Goal: Task Accomplishment & Management: Use online tool/utility

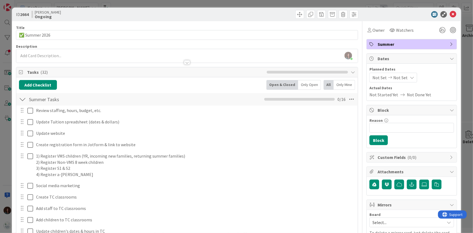
scroll to position [98, 0]
drag, startPoint x: 451, startPoint y: 15, endPoint x: 331, endPoint y: 76, distance: 134.7
click at [451, 15] on icon at bounding box center [453, 14] width 7 height 7
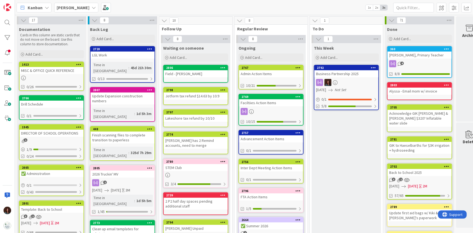
click at [339, 75] on div "Business Partnership 2025" at bounding box center [347, 73] width 64 height 7
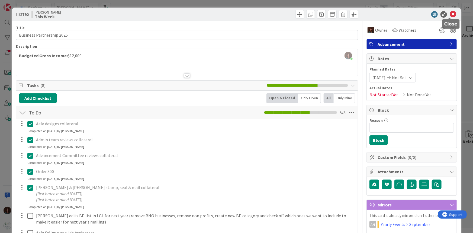
click at [450, 14] on icon at bounding box center [453, 14] width 7 height 7
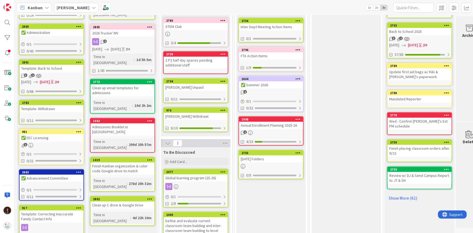
scroll to position [148, 0]
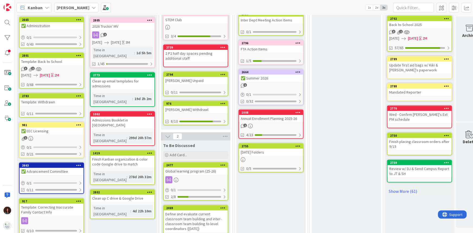
click at [281, 120] on div "Annual Enrollment Planning 2025-26" at bounding box center [271, 118] width 64 height 7
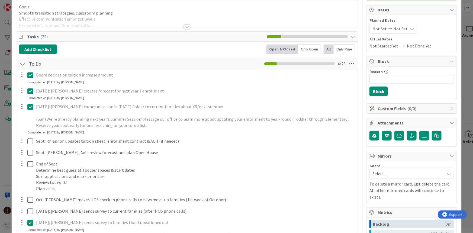
scroll to position [49, 0]
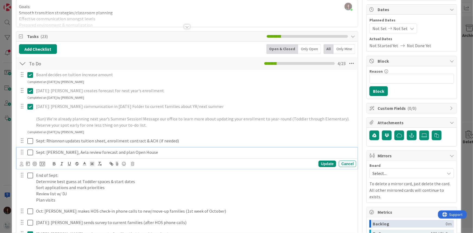
click at [160, 151] on p "Sept: [PERSON_NAME], Aela review forecast and plan Open House" at bounding box center [195, 152] width 318 height 6
click at [332, 161] on div "Update" at bounding box center [328, 164] width 18 height 7
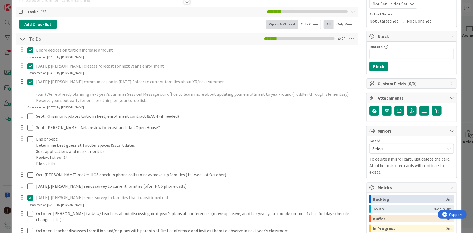
scroll to position [0, 0]
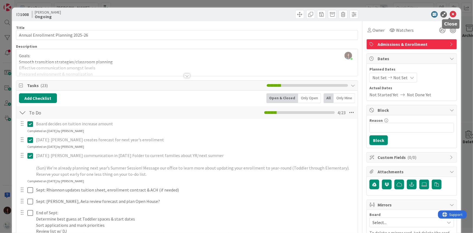
click at [450, 12] on icon at bounding box center [453, 14] width 7 height 7
